Goal: Task Accomplishment & Management: Manage account settings

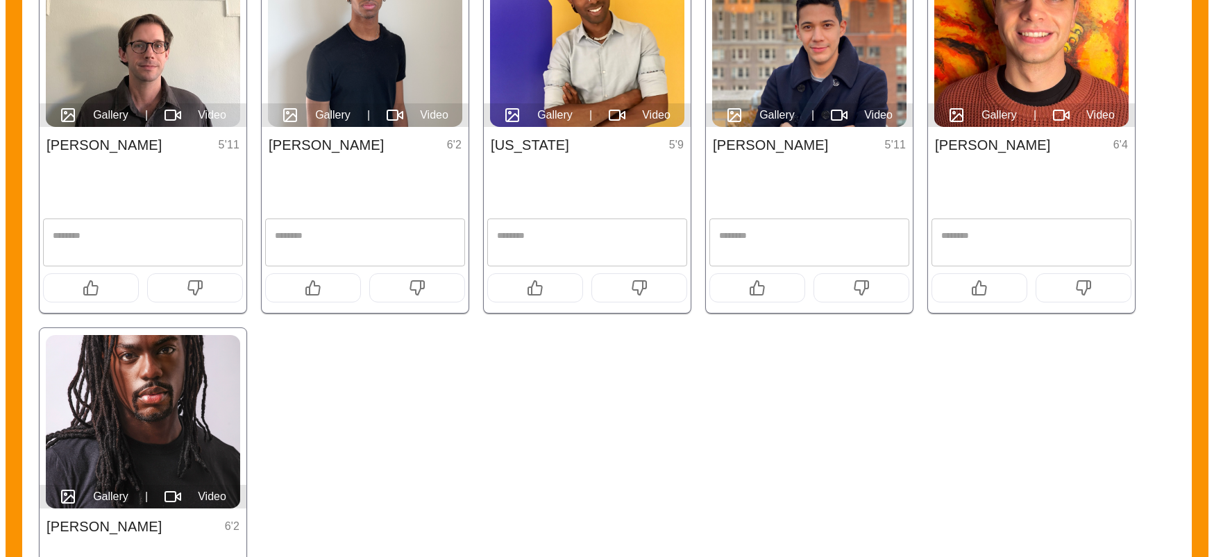
scroll to position [734, 0]
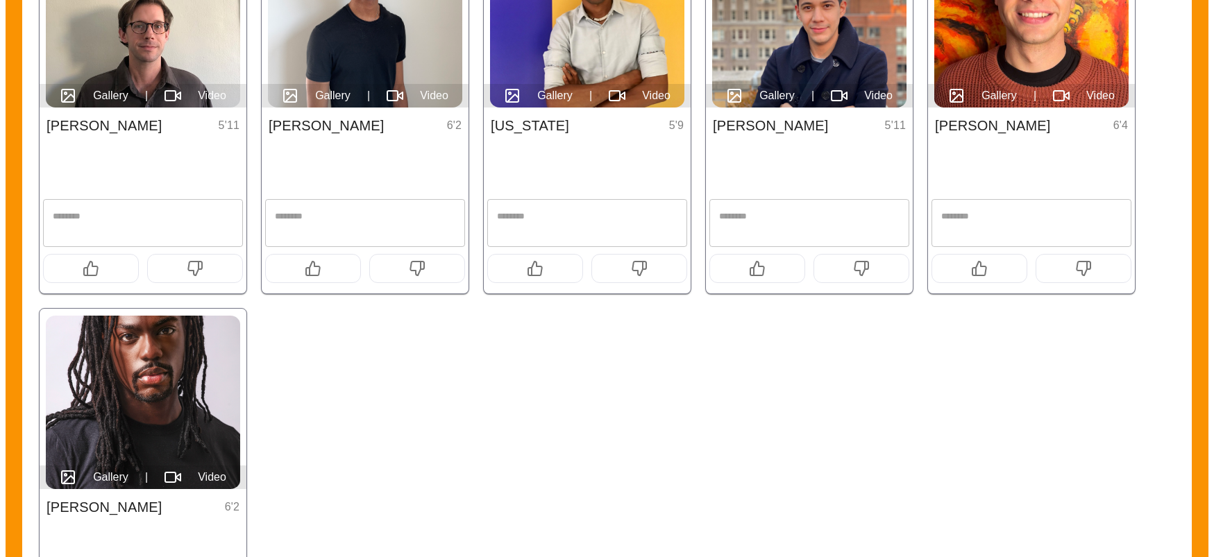
click at [156, 367] on img at bounding box center [143, 403] width 194 height 174
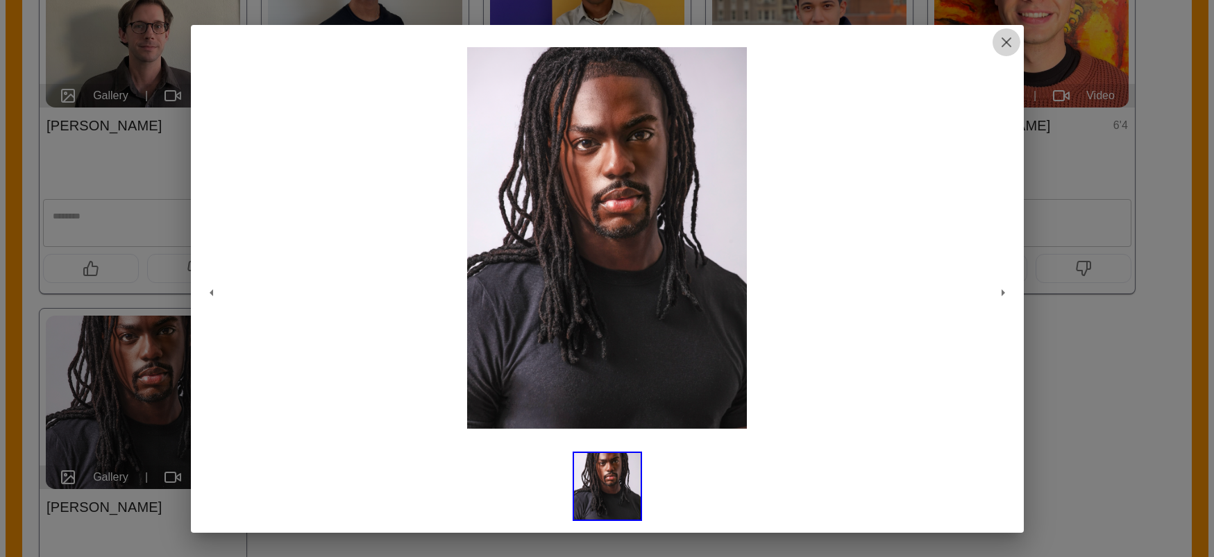
click at [1001, 42] on icon "button" at bounding box center [1006, 42] width 17 height 17
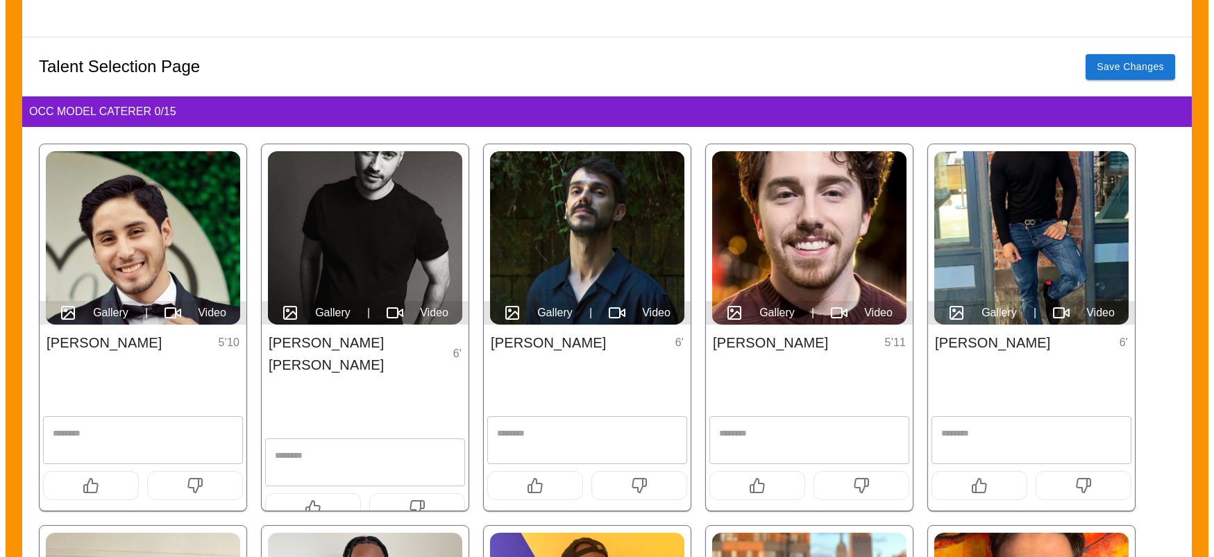
scroll to position [244, 0]
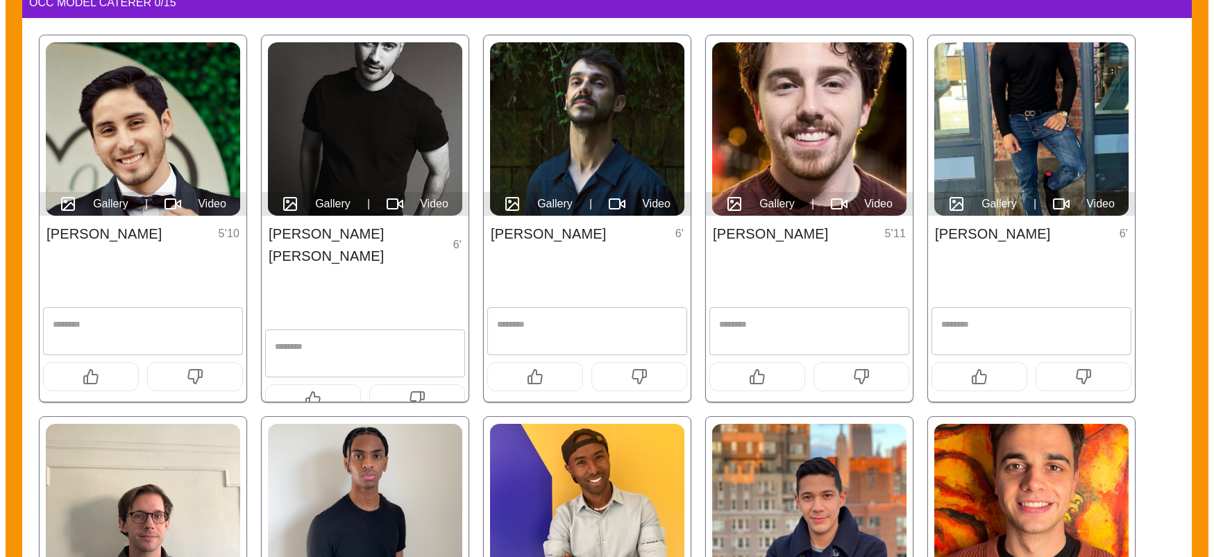
click at [91, 376] on icon "button" at bounding box center [91, 377] width 17 height 17
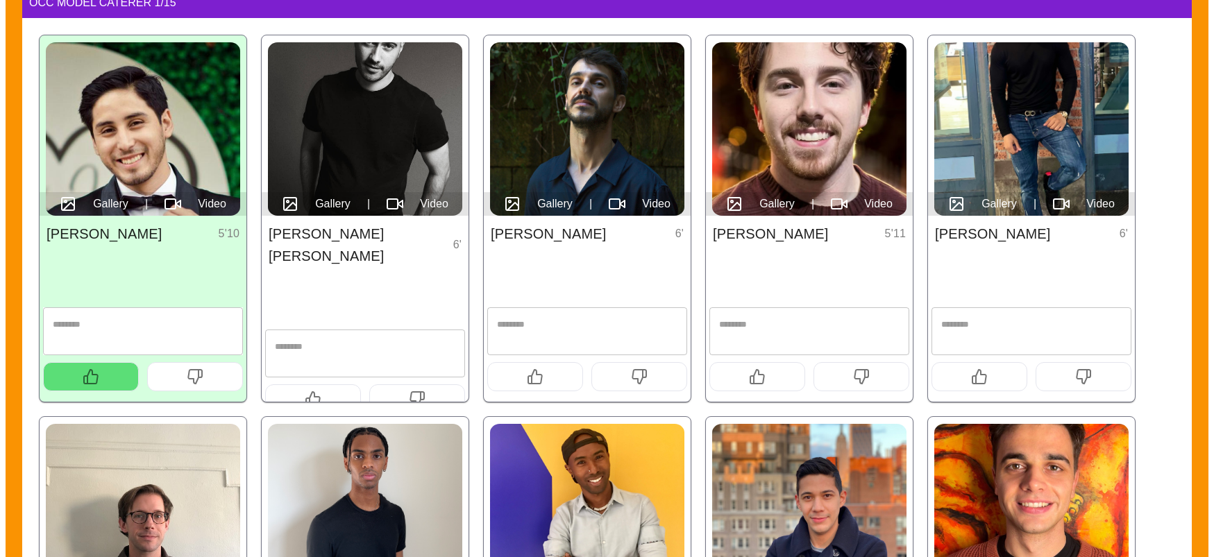
click at [305, 391] on icon "button" at bounding box center [313, 399] width 17 height 17
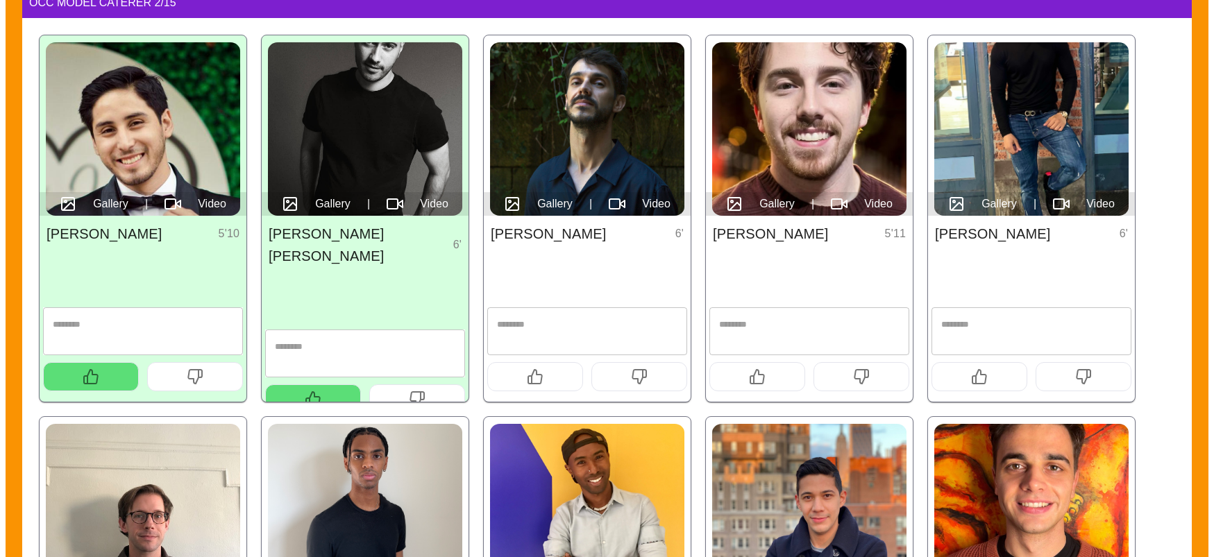
click at [537, 381] on icon "button" at bounding box center [535, 377] width 17 height 17
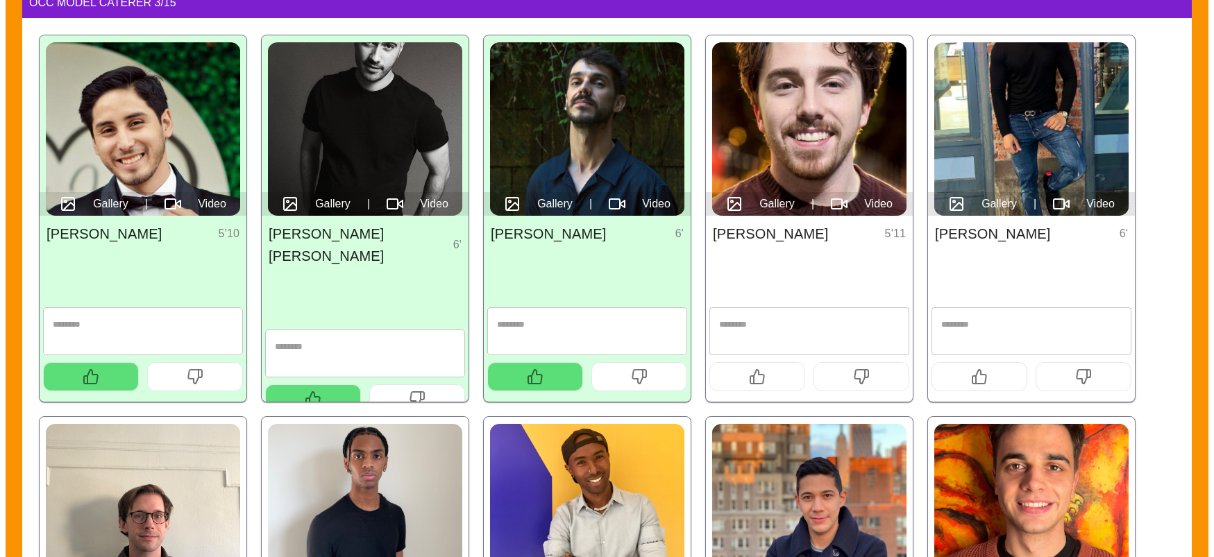
click at [754, 382] on icon "button" at bounding box center [757, 377] width 14 height 14
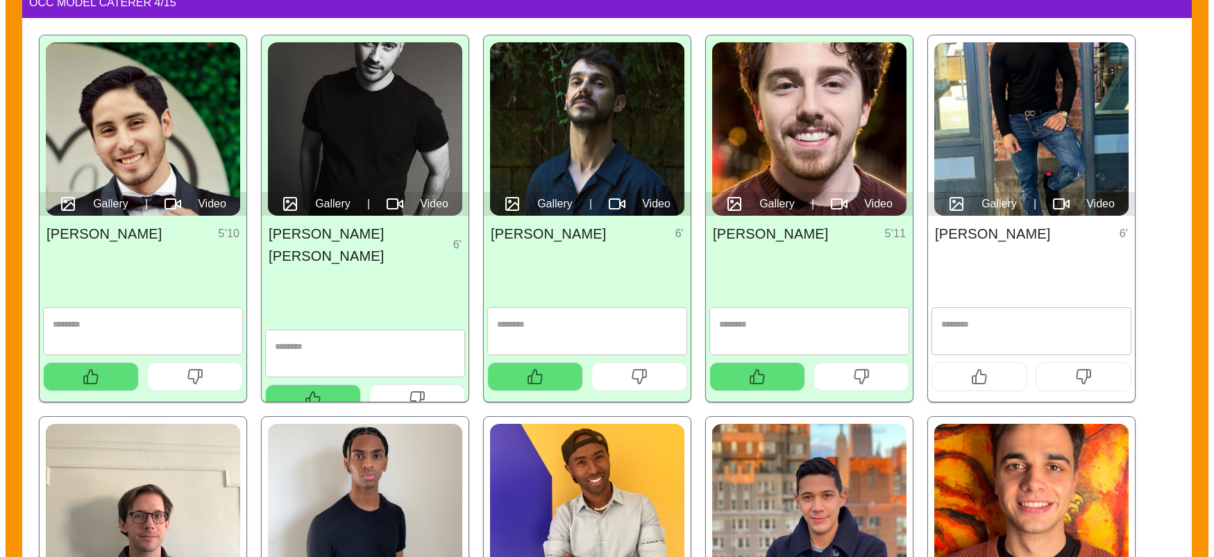
click at [988, 385] on button "button" at bounding box center [980, 376] width 96 height 29
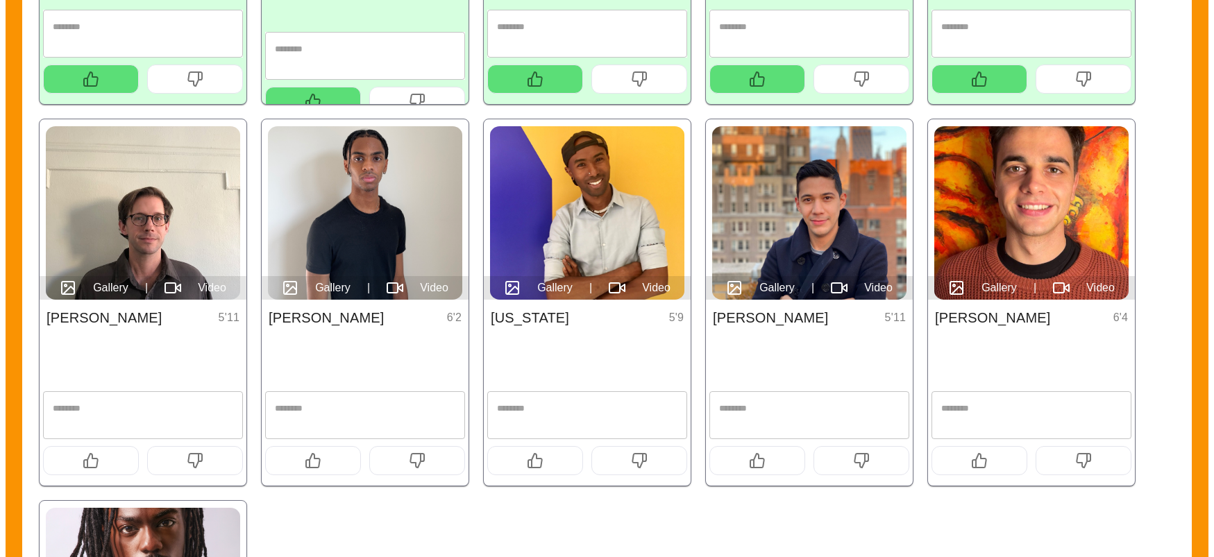
scroll to position [555, 0]
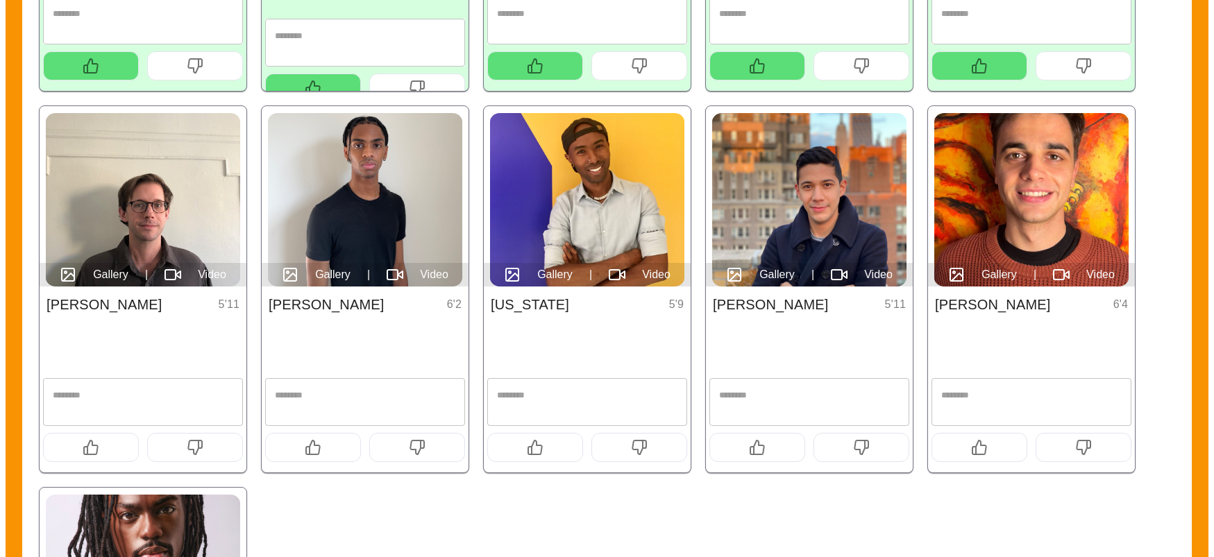
click at [96, 450] on icon "button" at bounding box center [91, 447] width 17 height 17
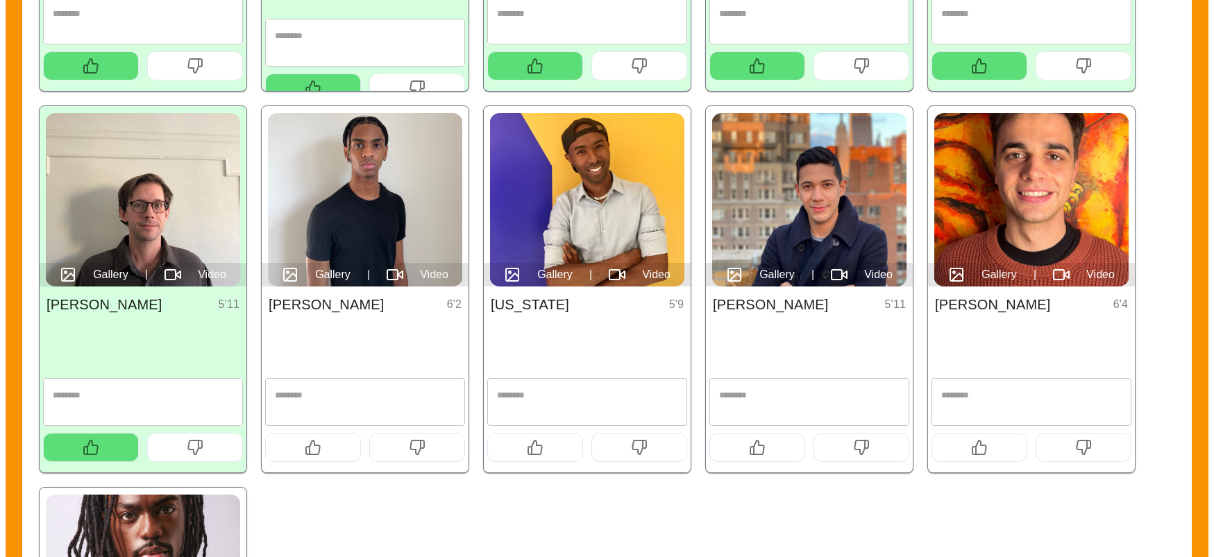
click at [306, 447] on icon "button" at bounding box center [313, 448] width 14 height 14
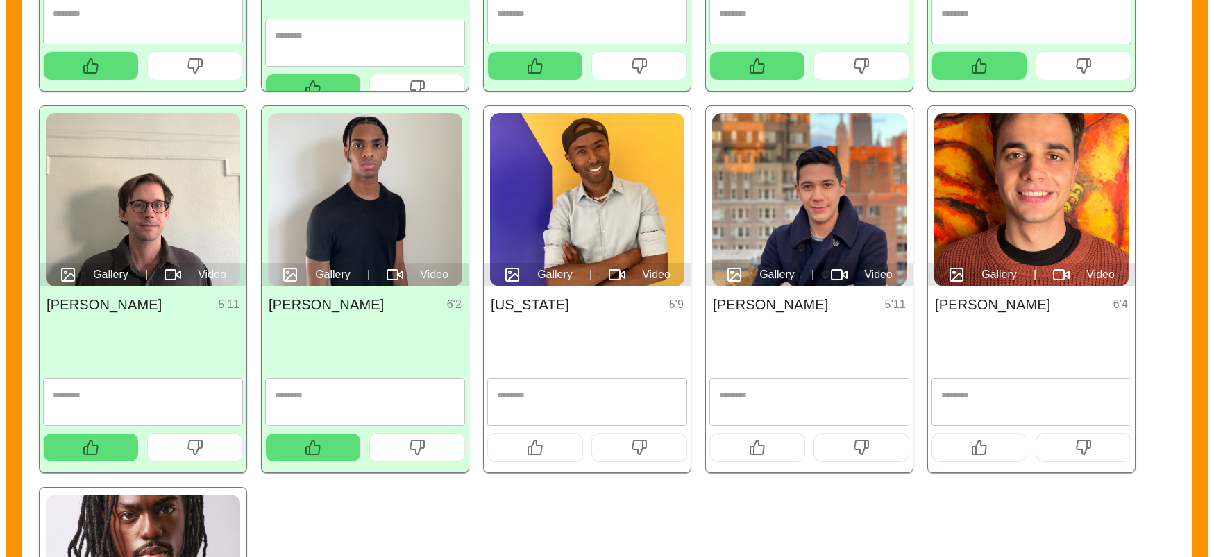
click at [748, 449] on button "button" at bounding box center [758, 447] width 96 height 29
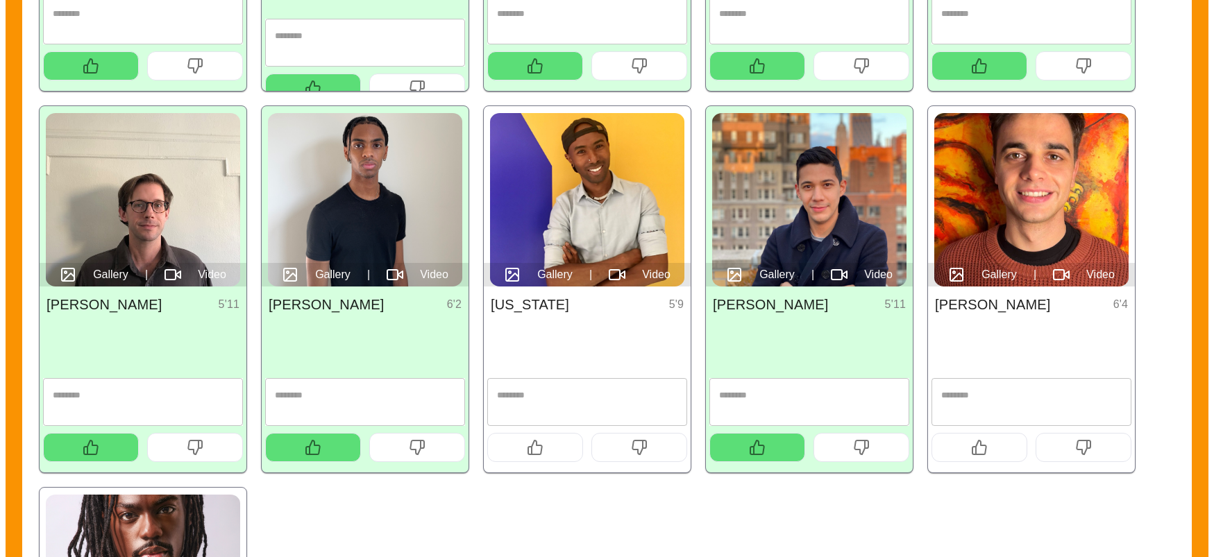
click at [989, 453] on button "button" at bounding box center [980, 447] width 96 height 29
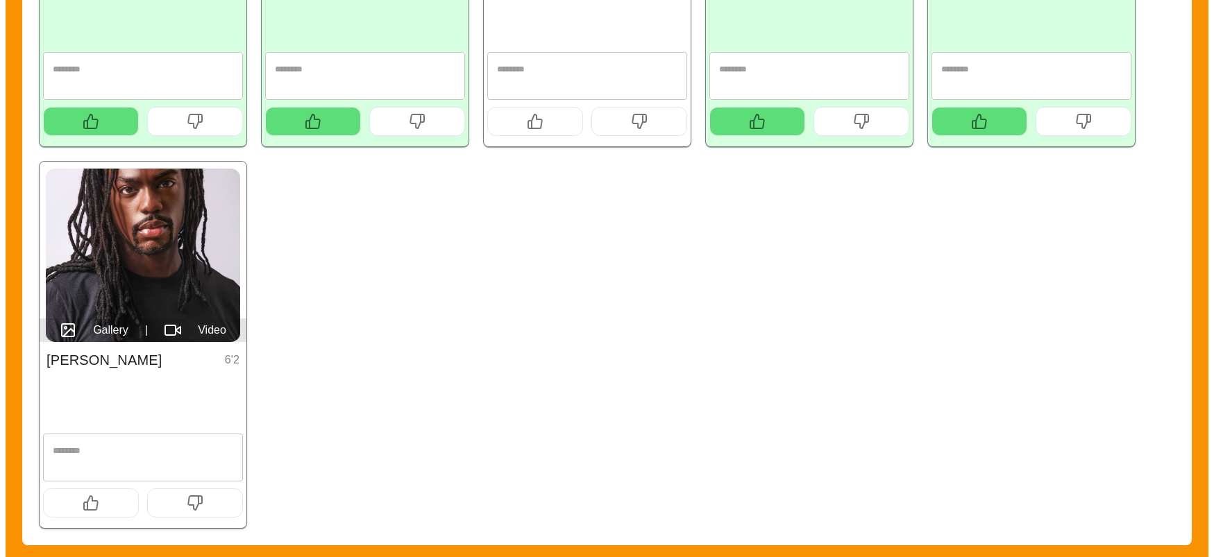
scroll to position [891, 0]
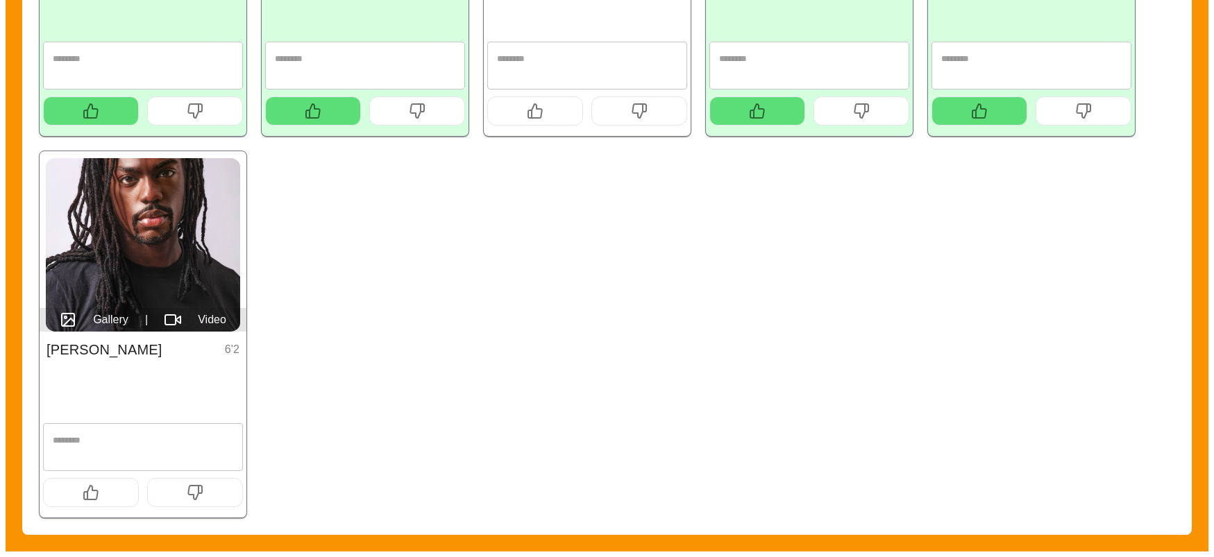
click at [110, 494] on button "button" at bounding box center [91, 492] width 96 height 29
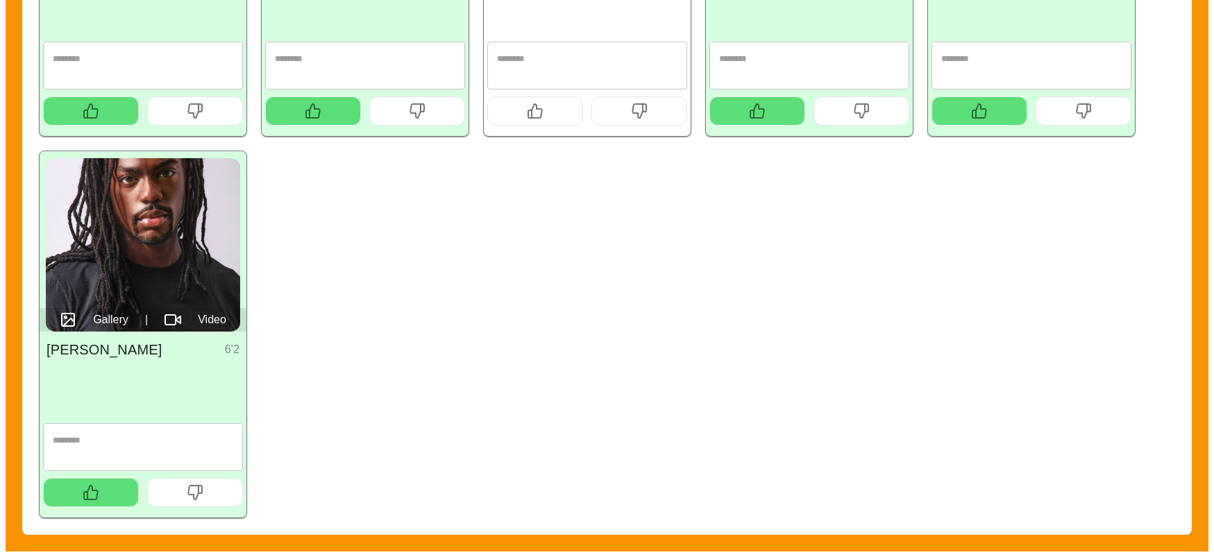
scroll to position [0, 0]
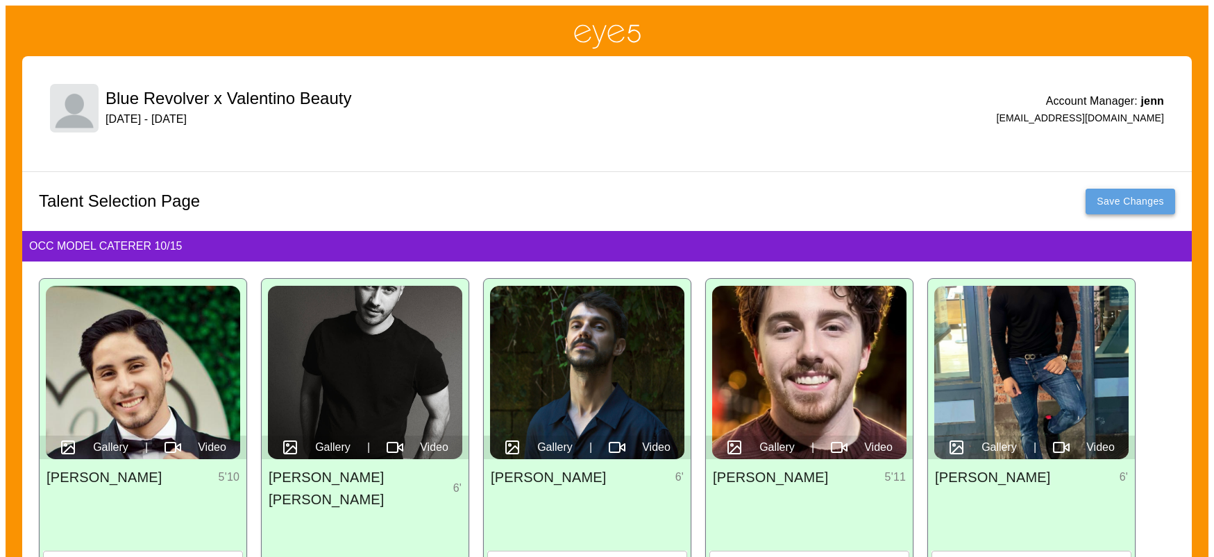
click at [1125, 208] on button "Save Changes" at bounding box center [1131, 202] width 90 height 26
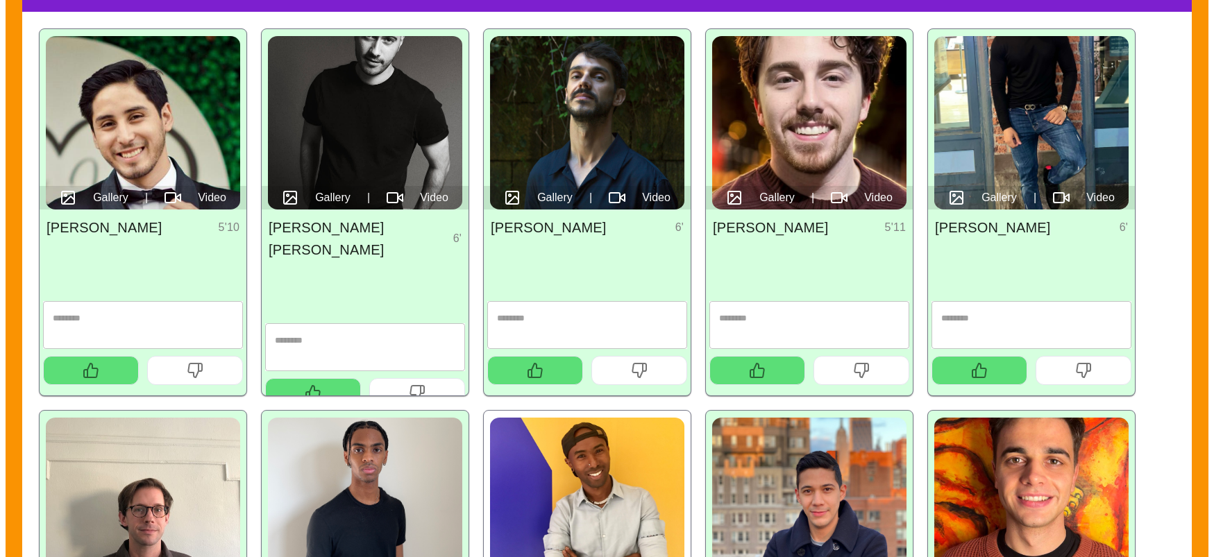
scroll to position [249, 0]
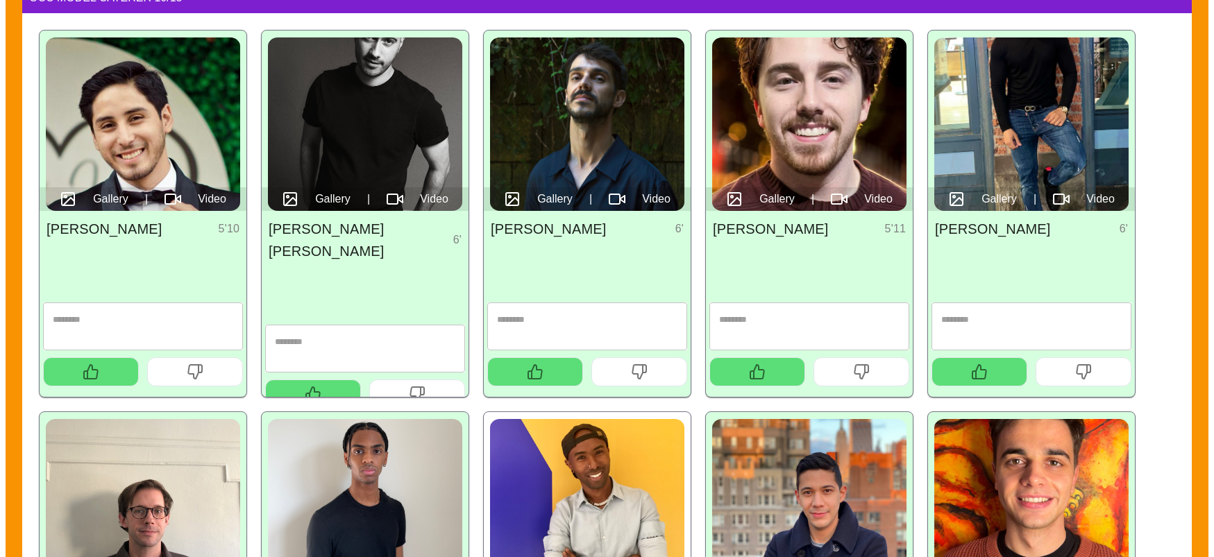
click at [364, 125] on img at bounding box center [365, 124] width 194 height 174
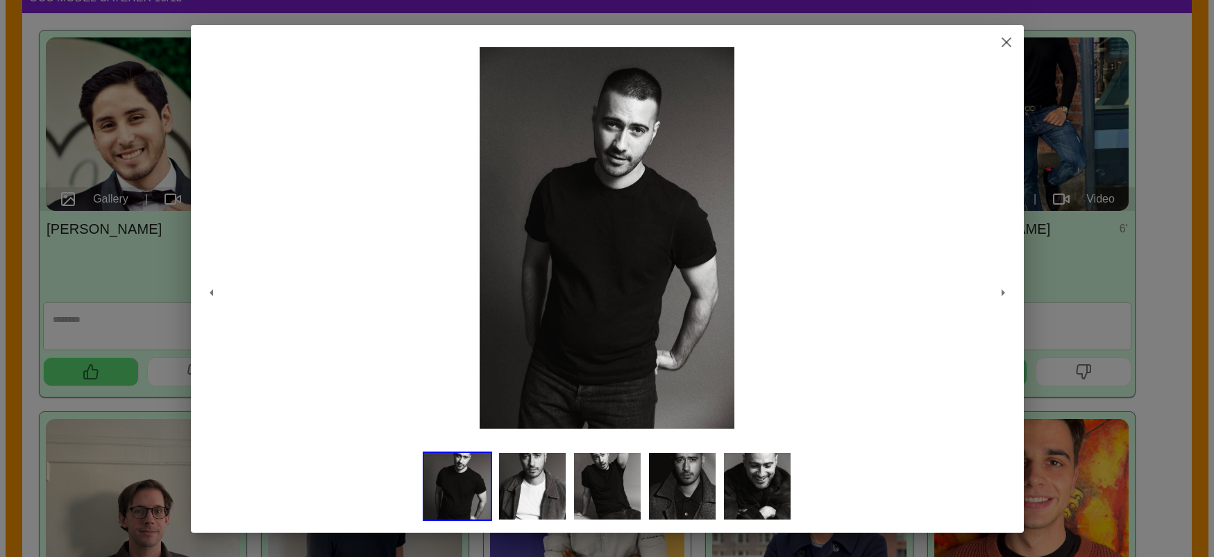
click at [560, 505] on img at bounding box center [532, 486] width 69 height 69
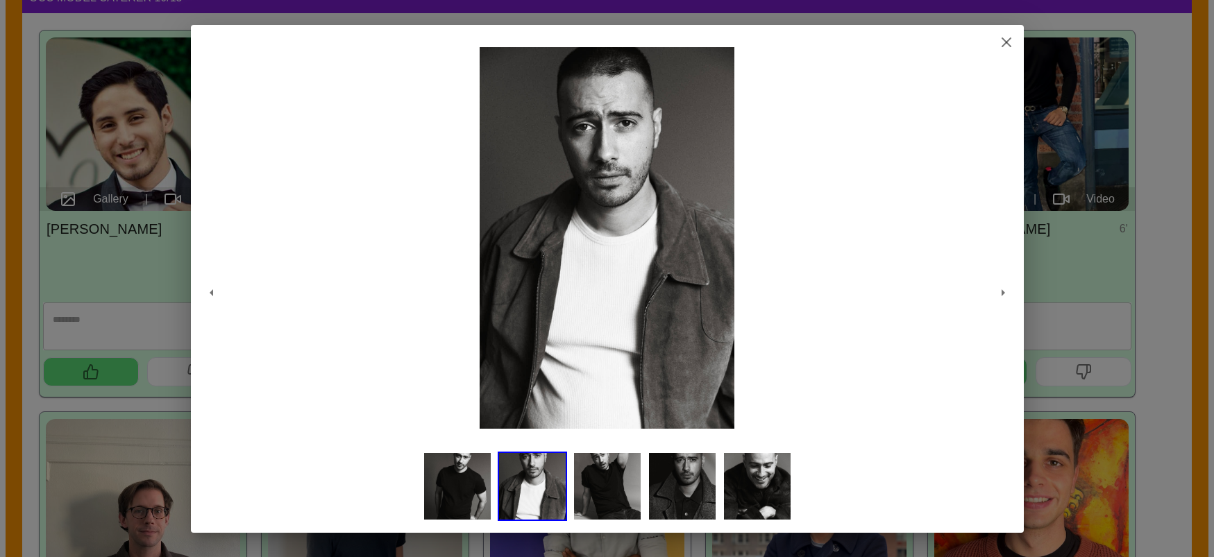
click at [598, 501] on img at bounding box center [607, 486] width 69 height 69
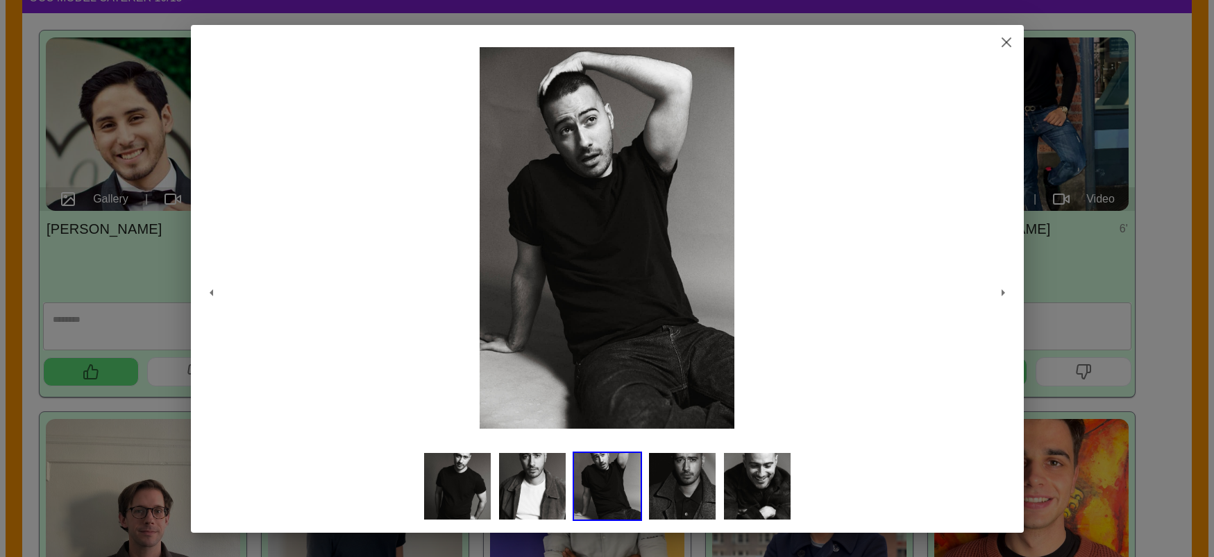
click at [651, 501] on img at bounding box center [682, 486] width 69 height 69
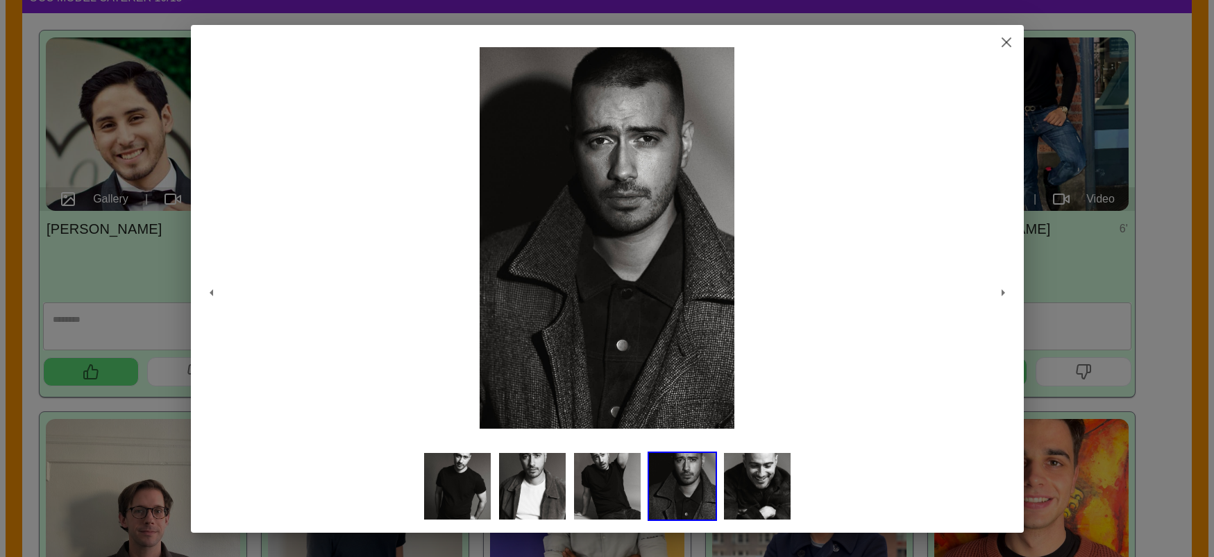
click at [698, 496] on img at bounding box center [682, 486] width 69 height 69
click at [765, 501] on img at bounding box center [757, 486] width 69 height 69
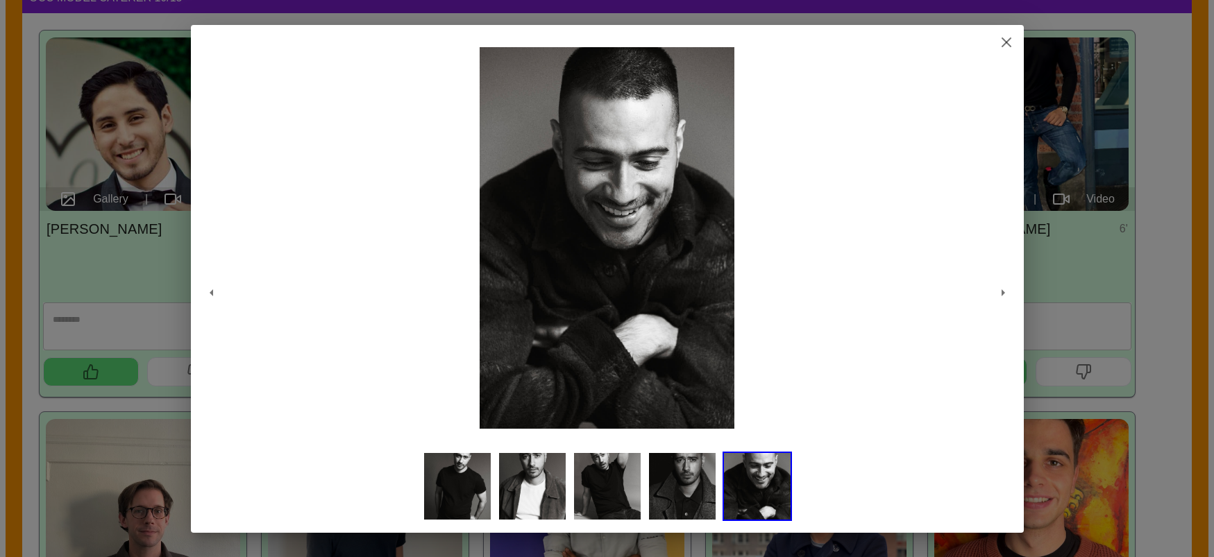
drag, startPoint x: 1011, startPoint y: 40, endPoint x: 1002, endPoint y: 42, distance: 8.6
click at [1010, 40] on icon "button" at bounding box center [1006, 42] width 17 height 17
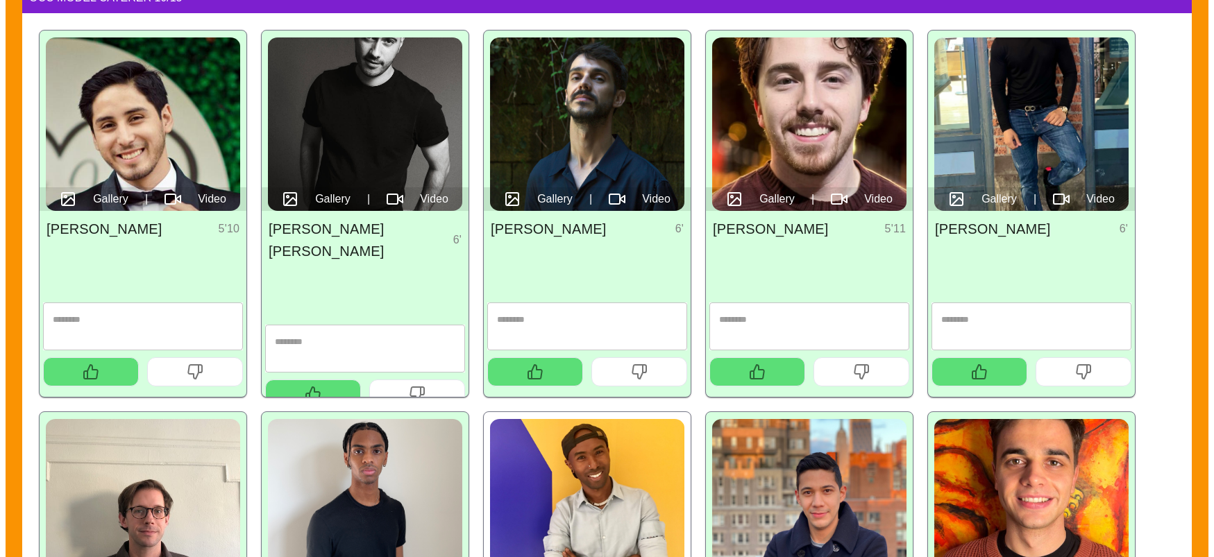
click at [172, 126] on img at bounding box center [143, 124] width 194 height 174
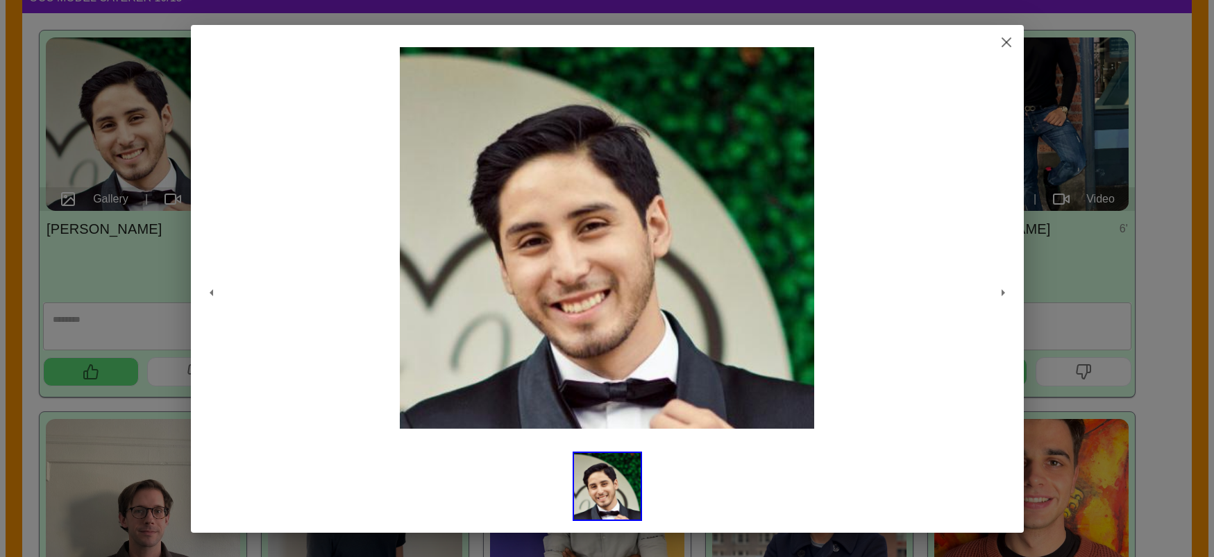
click at [1011, 38] on icon "button" at bounding box center [1006, 42] width 17 height 17
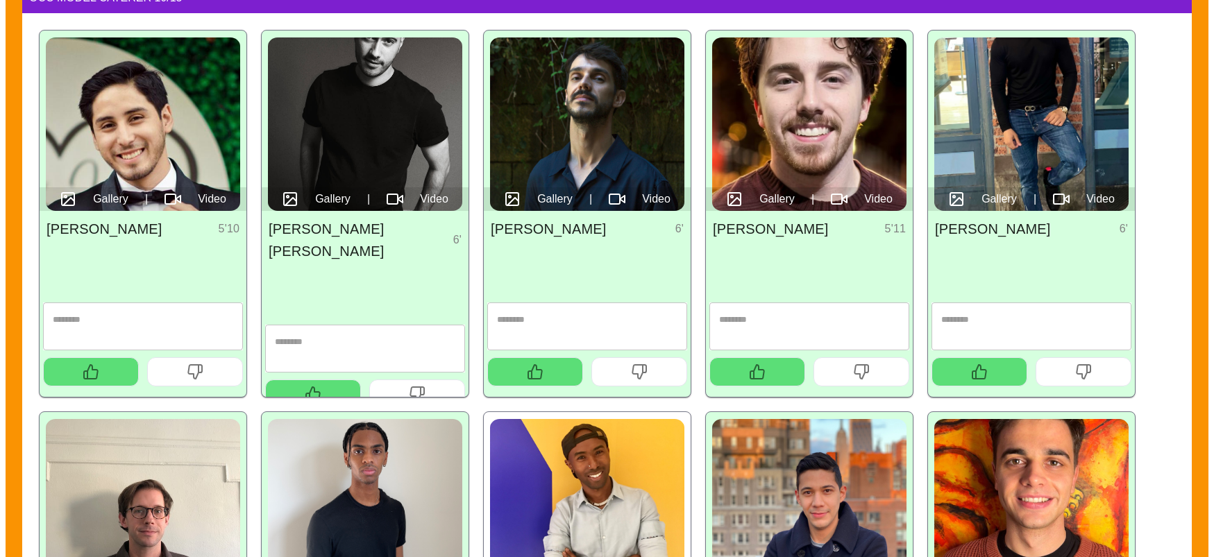
scroll to position [0, 0]
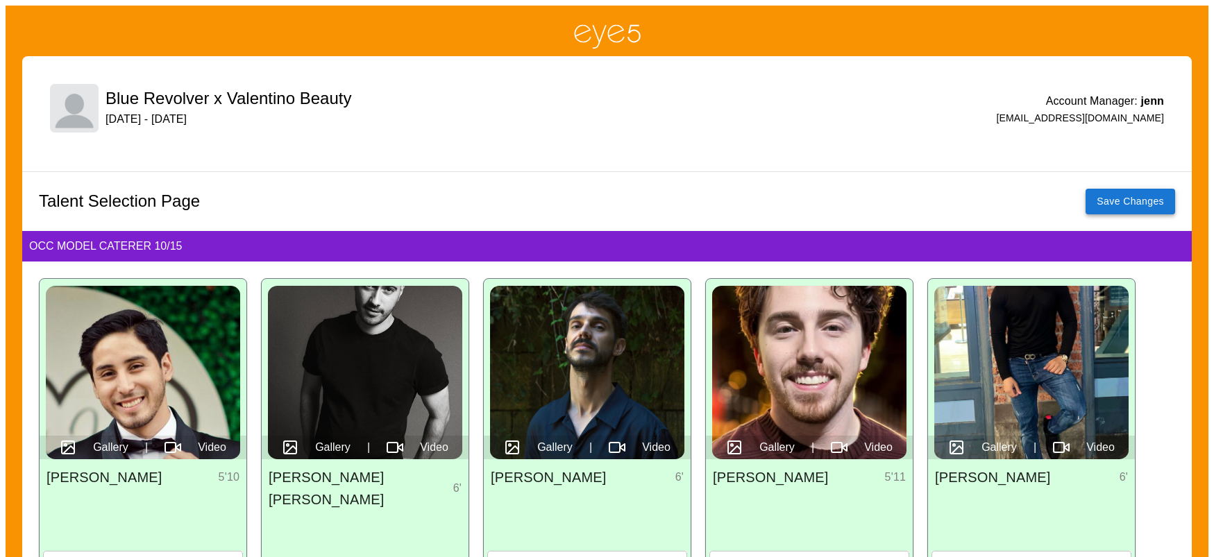
click at [1117, 201] on button "Save Changes" at bounding box center [1131, 202] width 90 height 26
